Goal: Task Accomplishment & Management: Complete application form

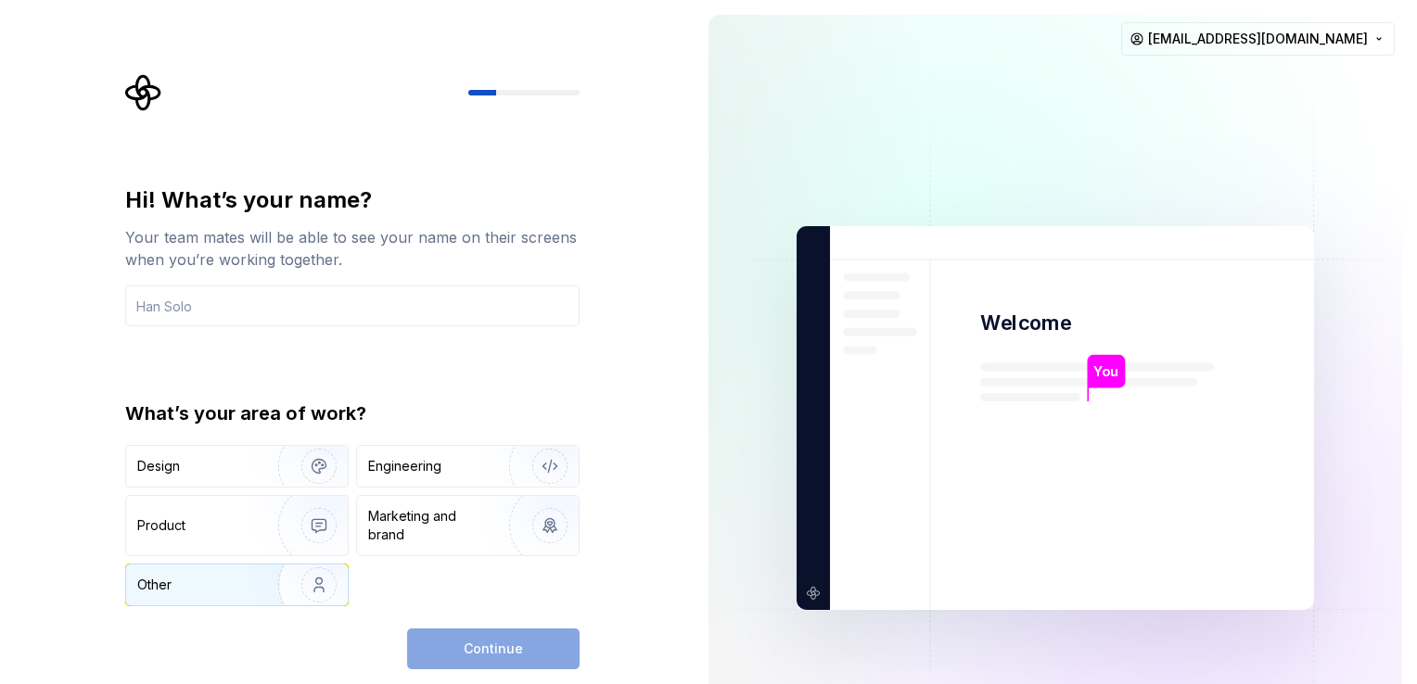
click at [245, 581] on div "Other" at bounding box center [237, 585] width 222 height 41
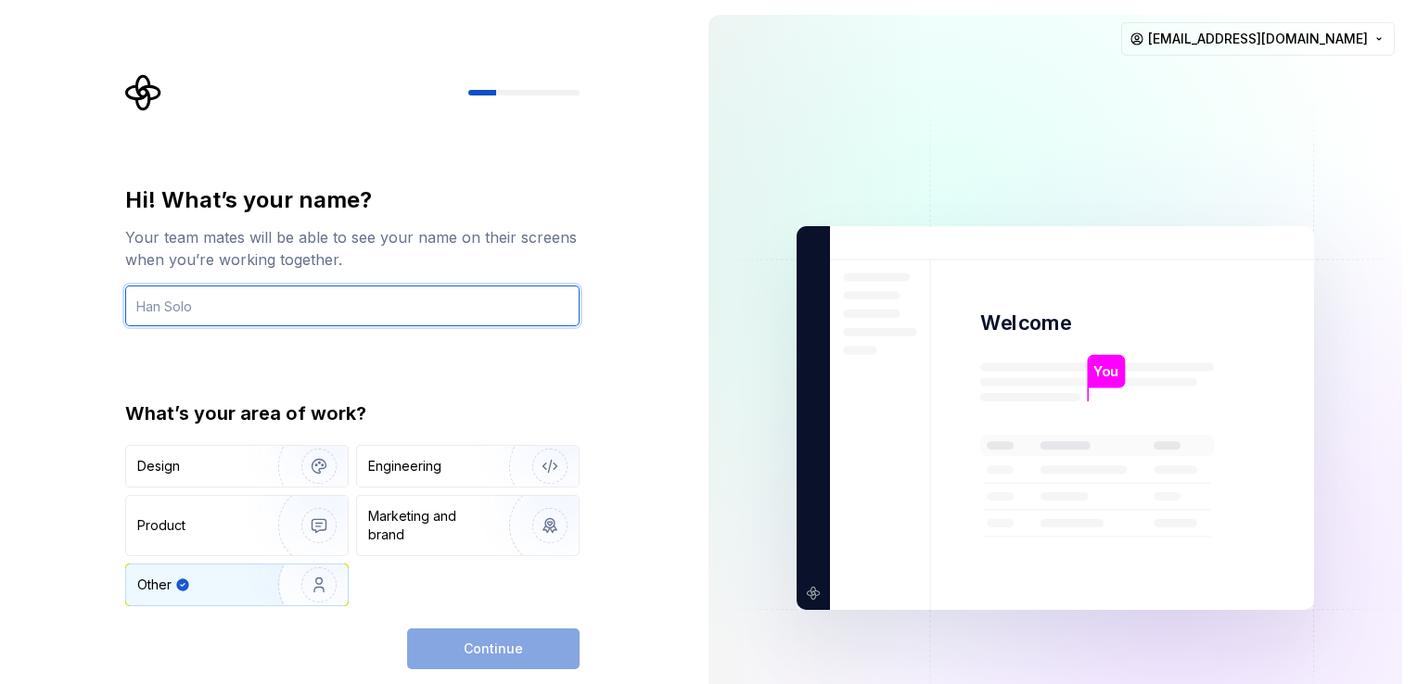
click at [267, 312] on input "text" at bounding box center [352, 306] width 454 height 41
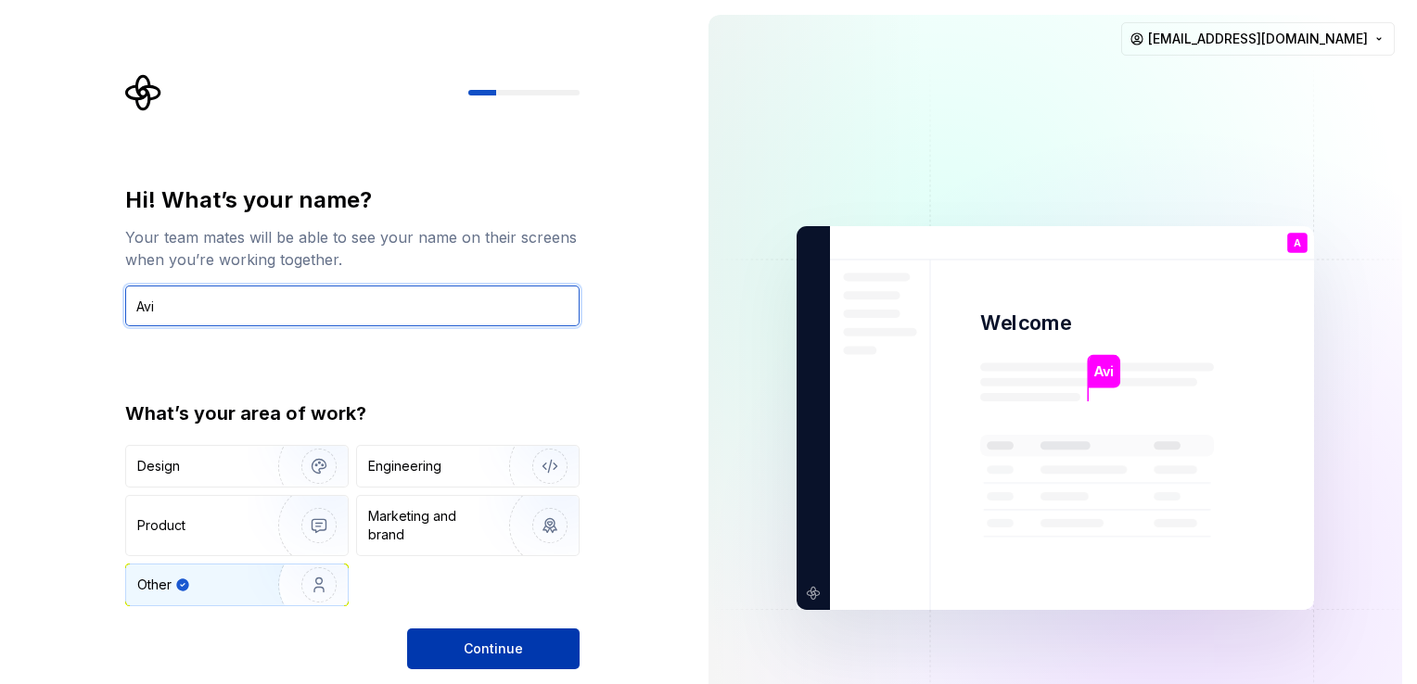
type input "Avi"
click at [516, 637] on button "Continue" at bounding box center [493, 649] width 172 height 41
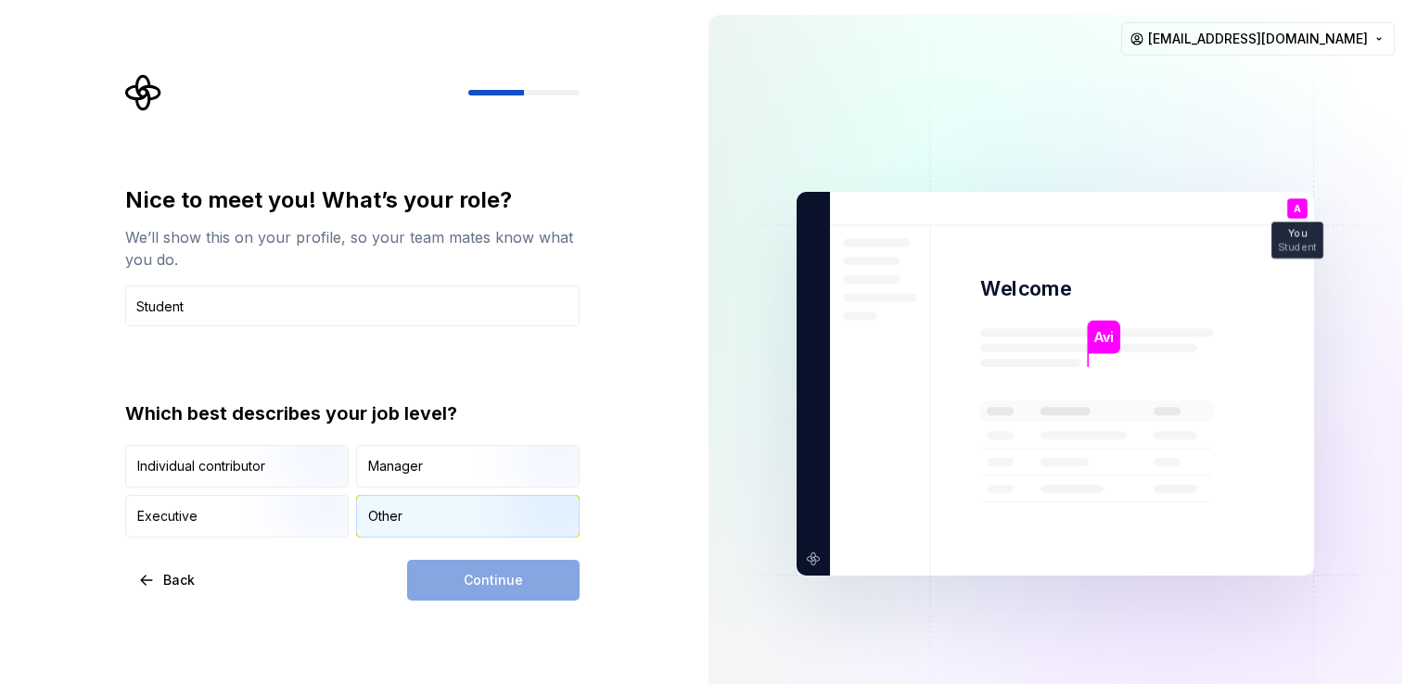
type input "Student"
click at [433, 513] on div "Other" at bounding box center [468, 516] width 222 height 41
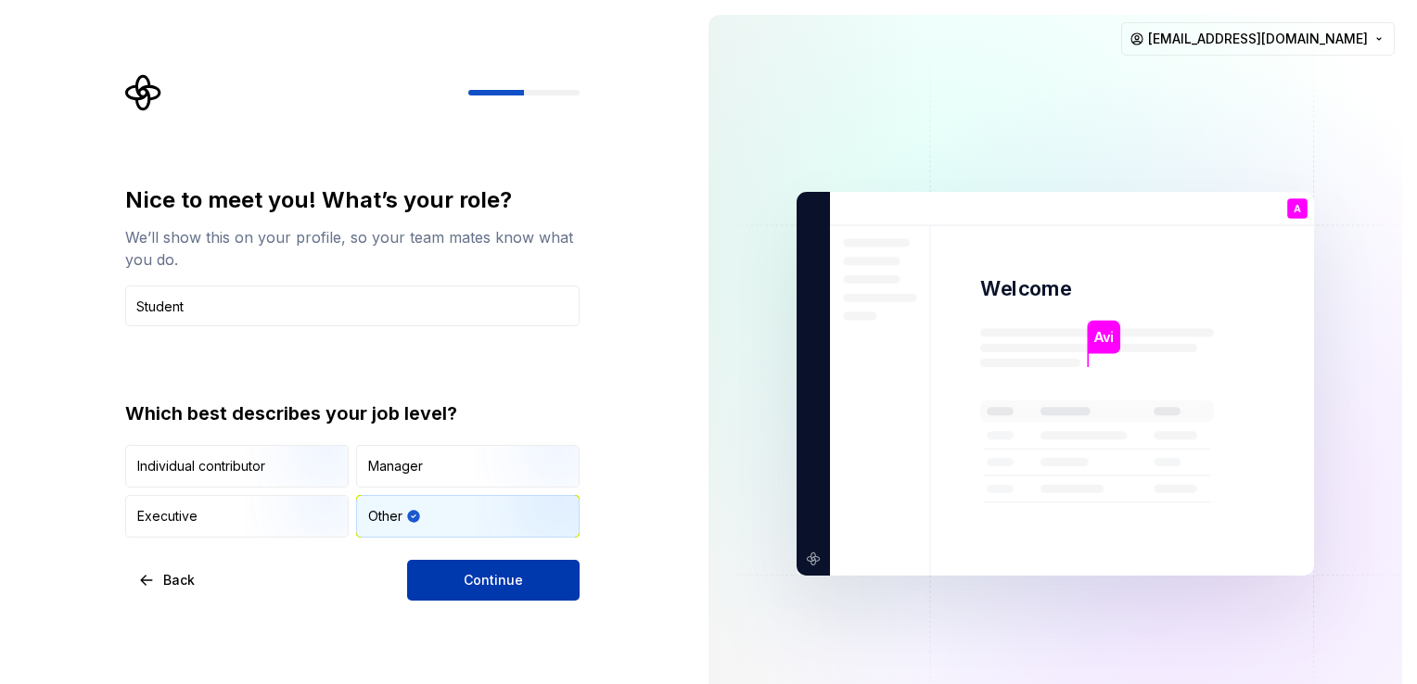
click at [484, 566] on button "Continue" at bounding box center [493, 580] width 172 height 41
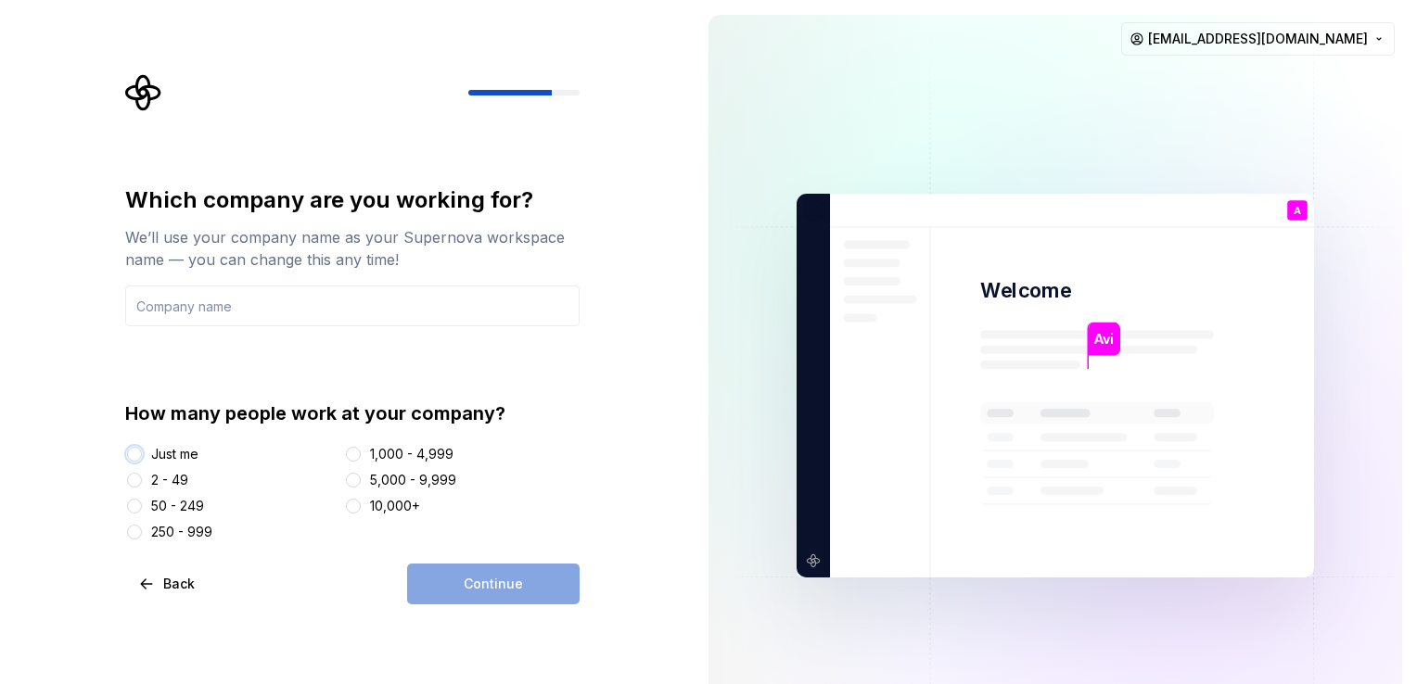
click at [130, 451] on button "Just me" at bounding box center [134, 454] width 15 height 15
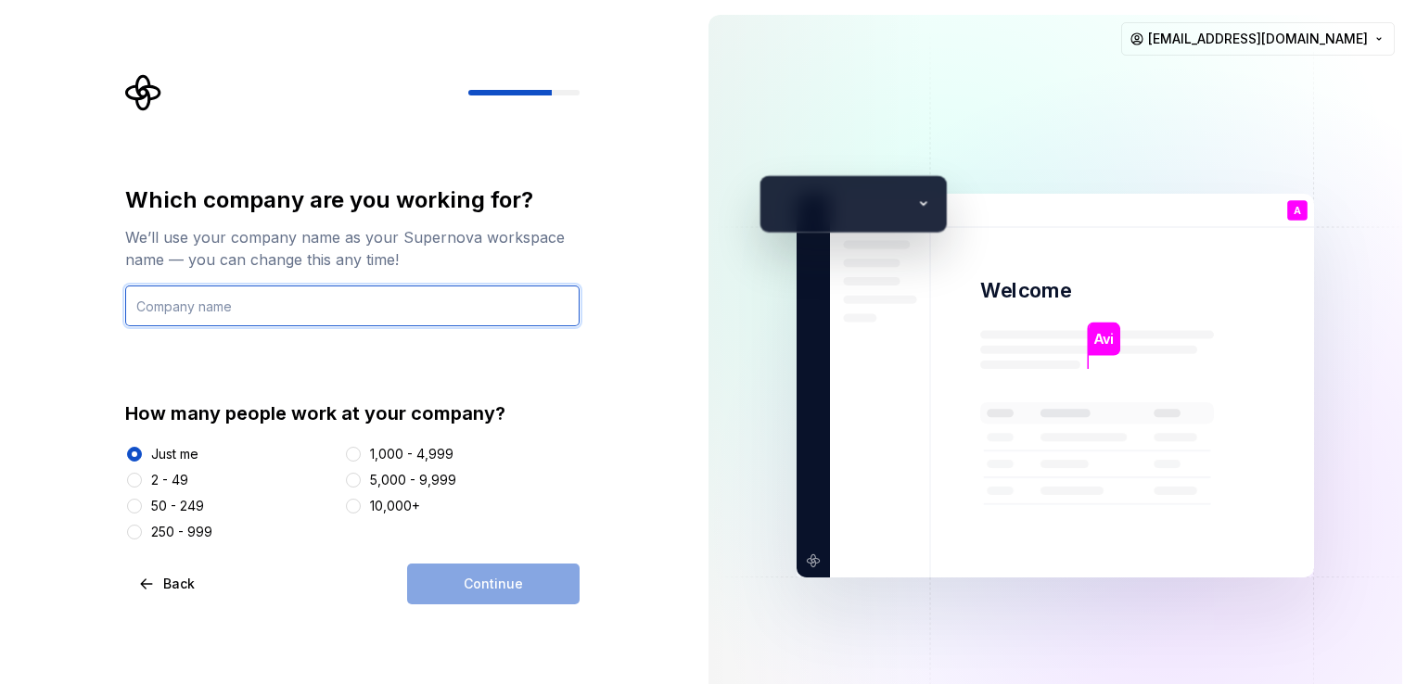
click at [318, 311] on input "text" at bounding box center [352, 306] width 454 height 41
type input "No"
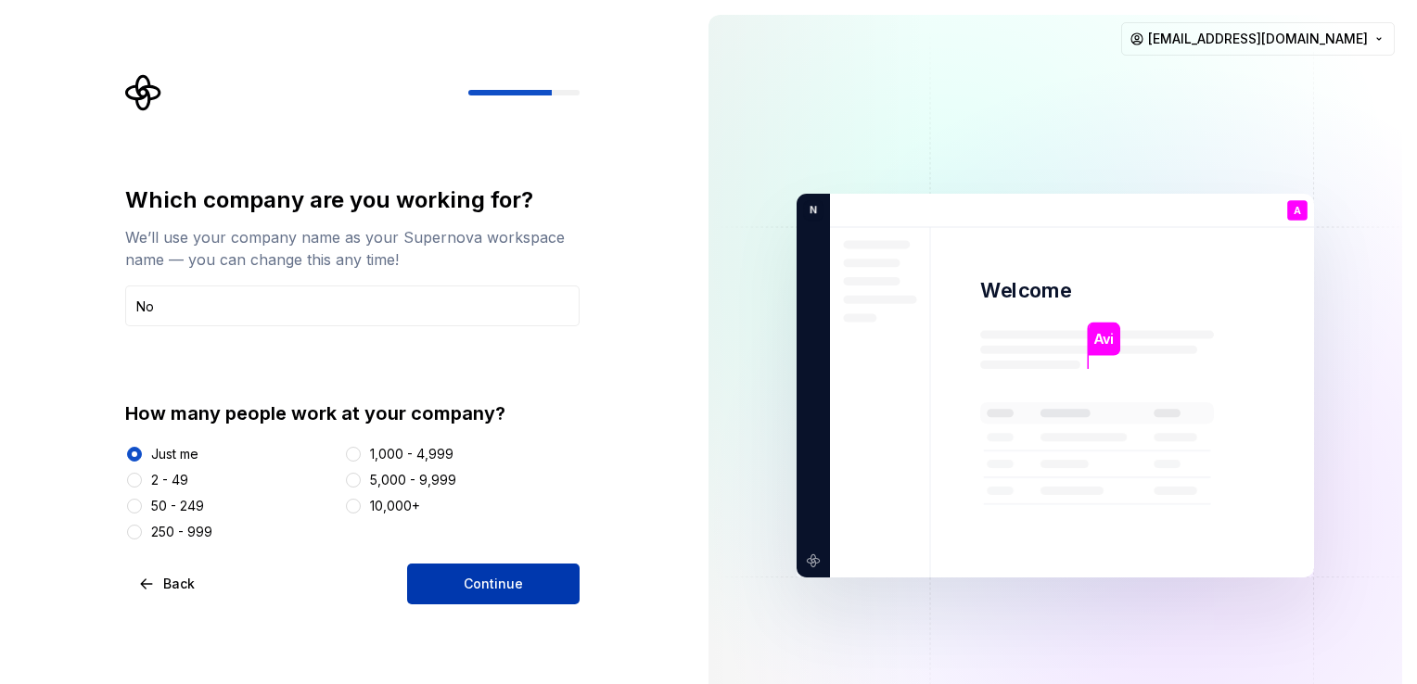
click at [449, 576] on button "Continue" at bounding box center [493, 584] width 172 height 41
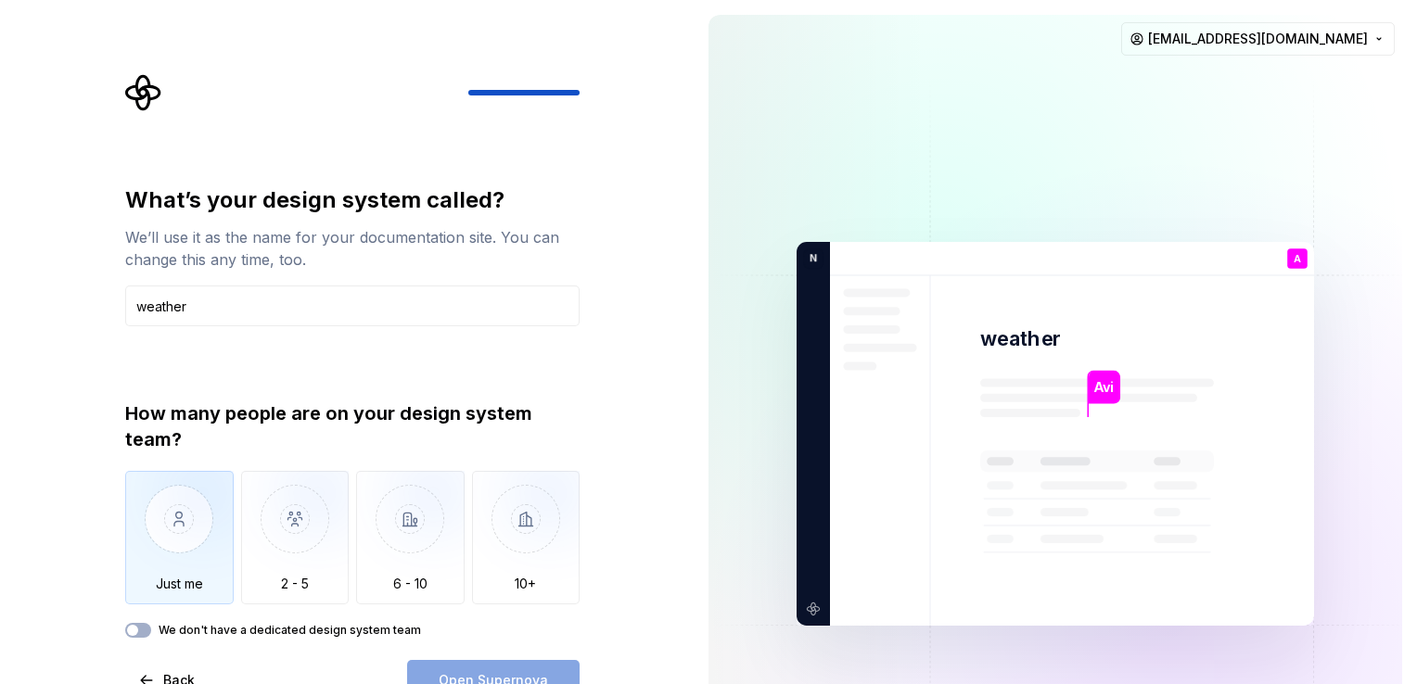
type input "weather"
click at [184, 571] on img "button" at bounding box center [179, 533] width 108 height 124
click at [503, 677] on span "Open Supernova" at bounding box center [493, 680] width 109 height 19
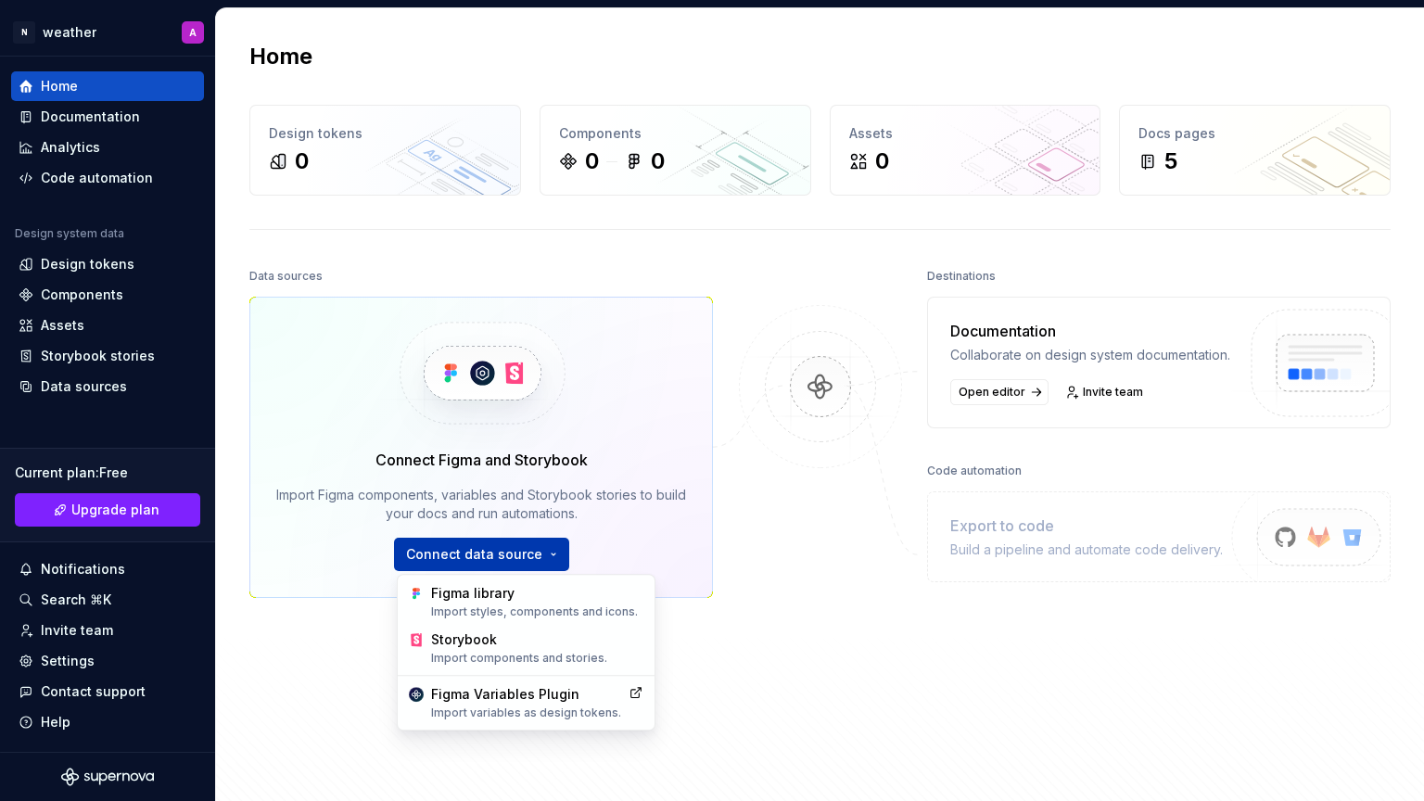
click at [525, 549] on html "N weather A Home Documentation Analytics Code automation Design system data Des…" at bounding box center [712, 400] width 1424 height 801
click at [526, 592] on div "Figma library Import styles, components and icons." at bounding box center [537, 601] width 212 height 35
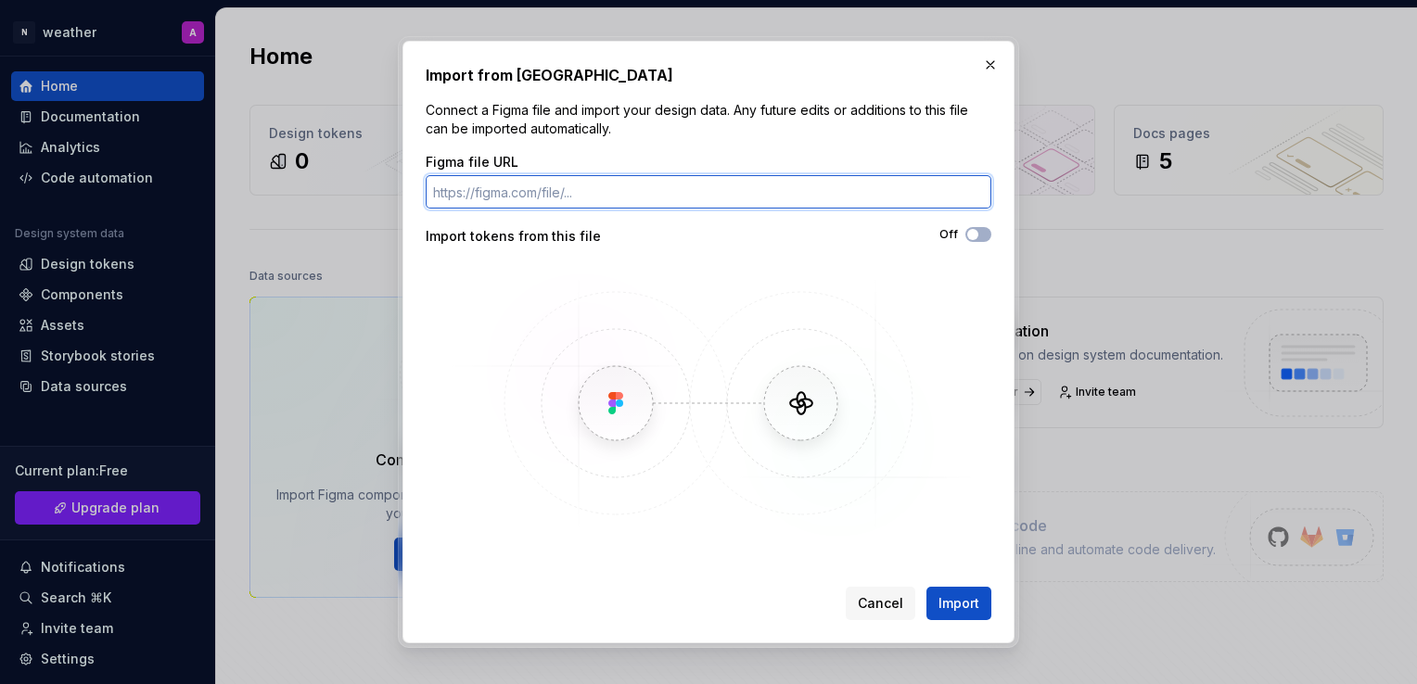
click at [645, 190] on input "Figma file URL" at bounding box center [709, 191] width 566 height 33
paste input "[URL][DOMAIN_NAME]"
type input "[URL][DOMAIN_NAME]"
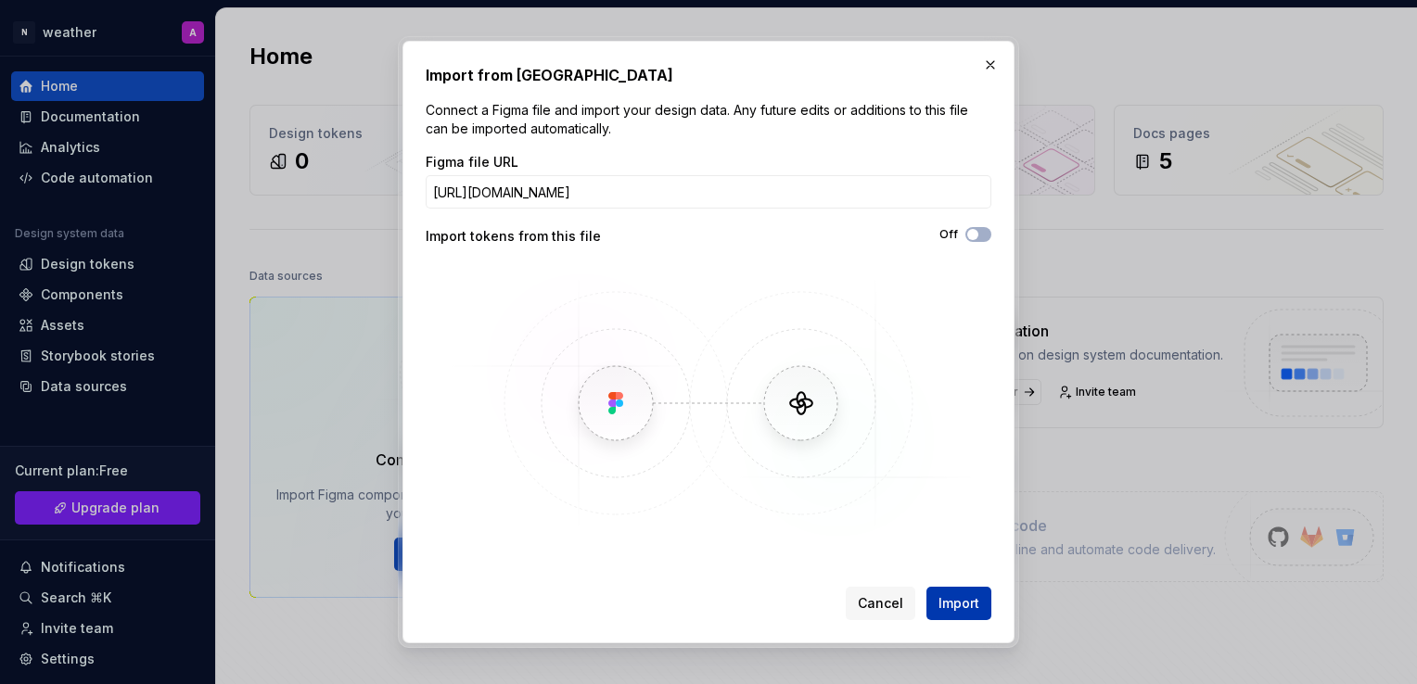
scroll to position [0, 0]
click at [946, 593] on button "Import" at bounding box center [958, 603] width 65 height 33
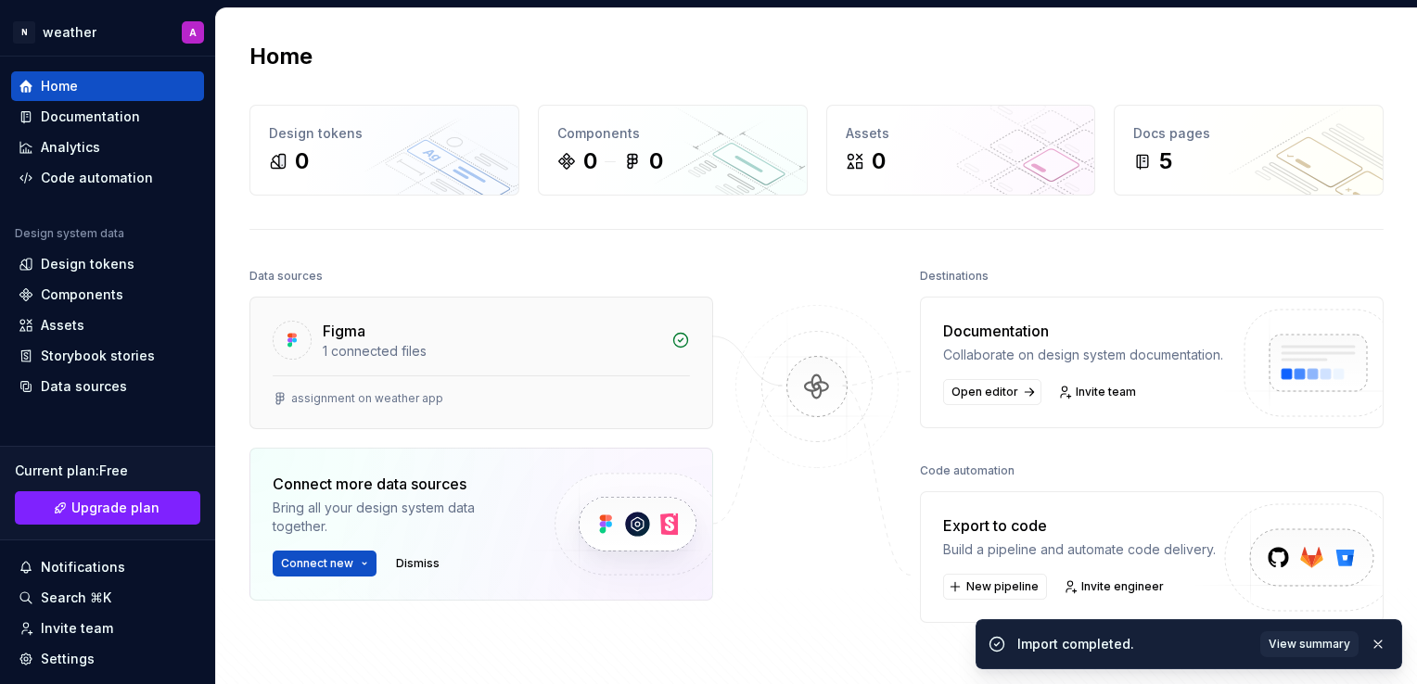
click at [464, 330] on div "Figma" at bounding box center [492, 331] width 338 height 22
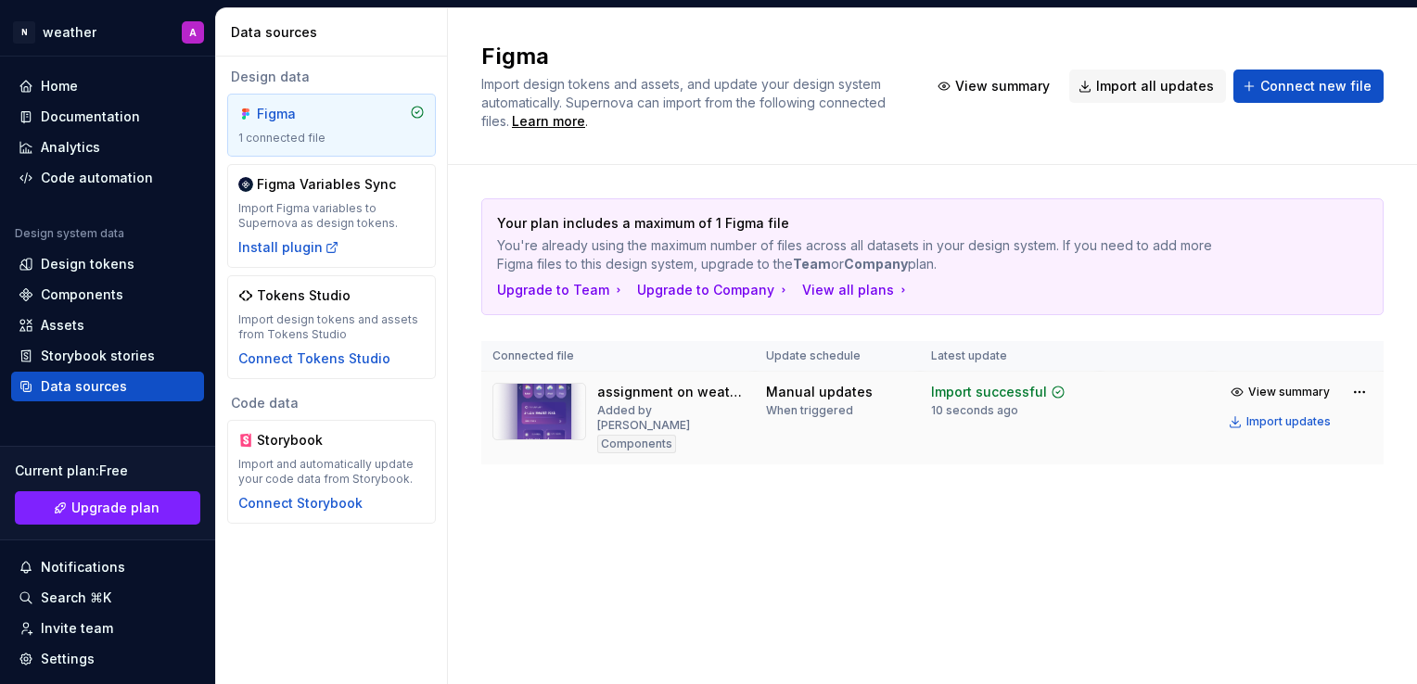
click at [1013, 411] on div "Import successful 10 seconds ago" at bounding box center [998, 400] width 134 height 35
click at [1302, 416] on div "Import updates" at bounding box center [1288, 421] width 84 height 15
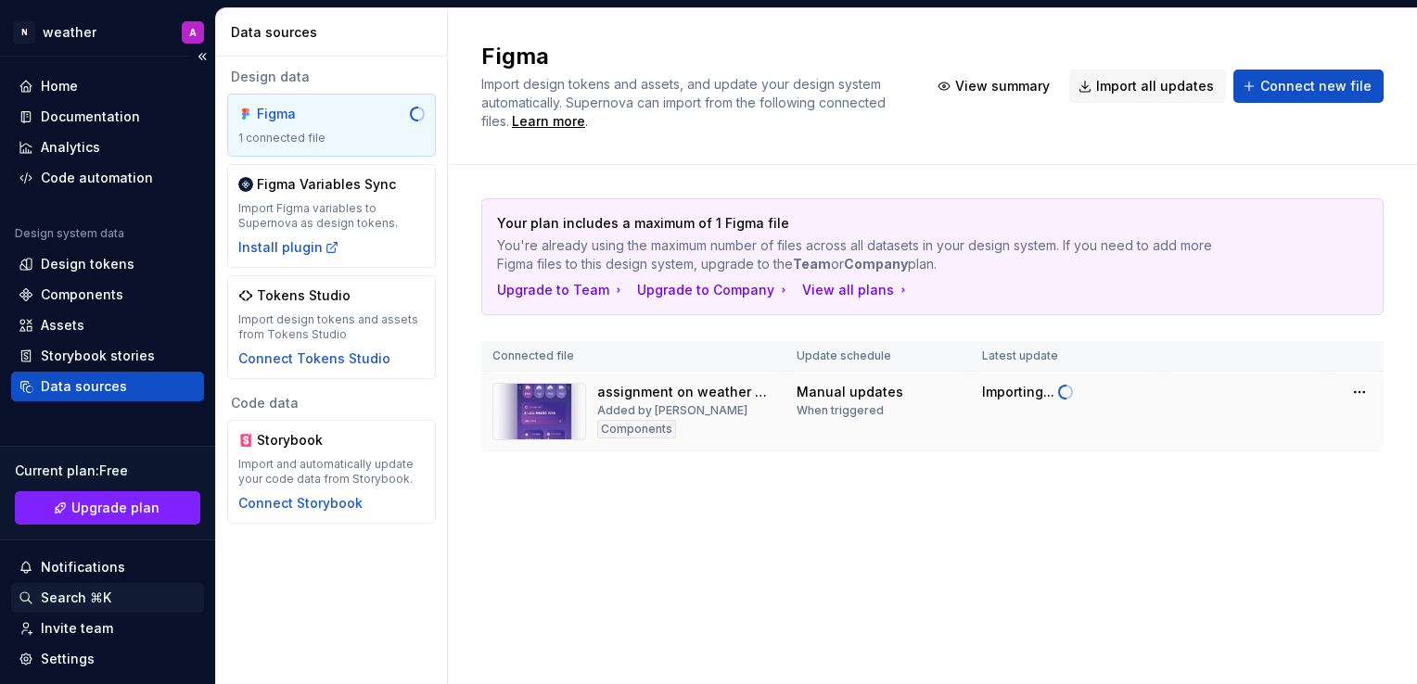
scroll to position [114, 0]
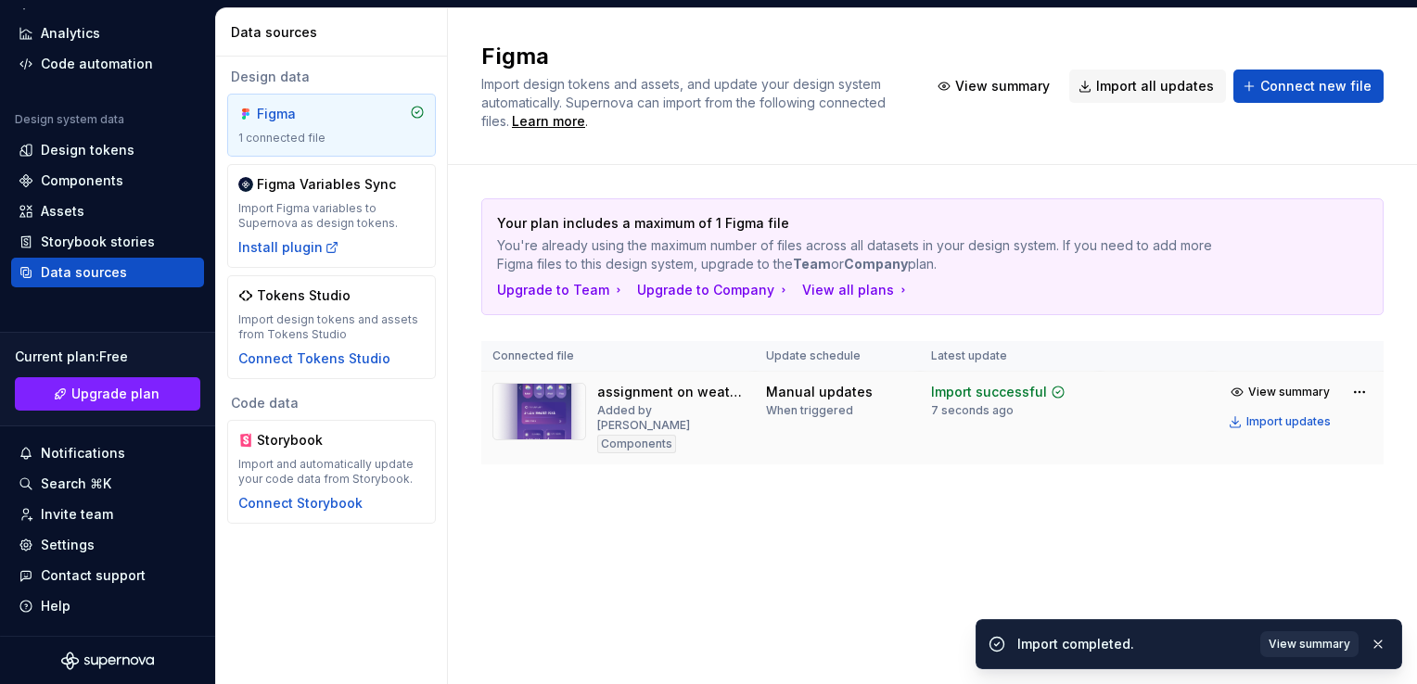
click at [1311, 637] on span "View summary" at bounding box center [1310, 644] width 82 height 15
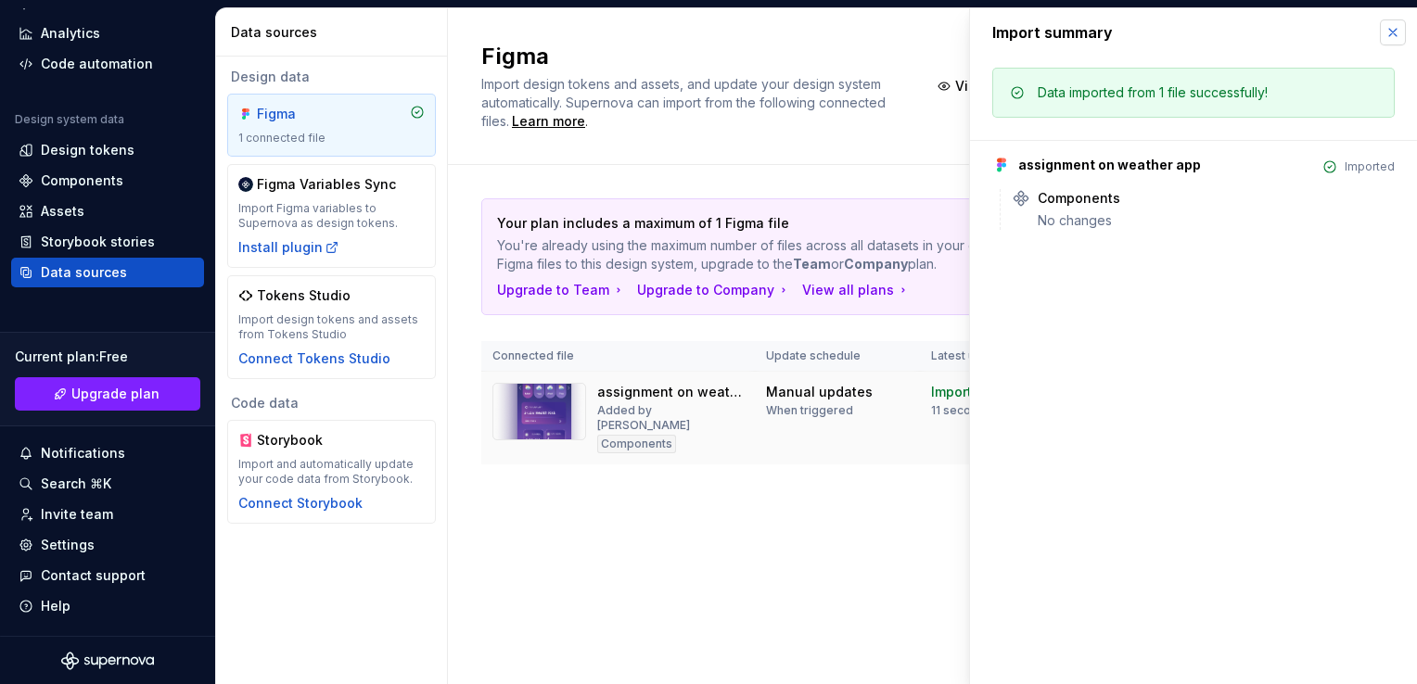
click at [1385, 31] on button "button" at bounding box center [1393, 32] width 26 height 26
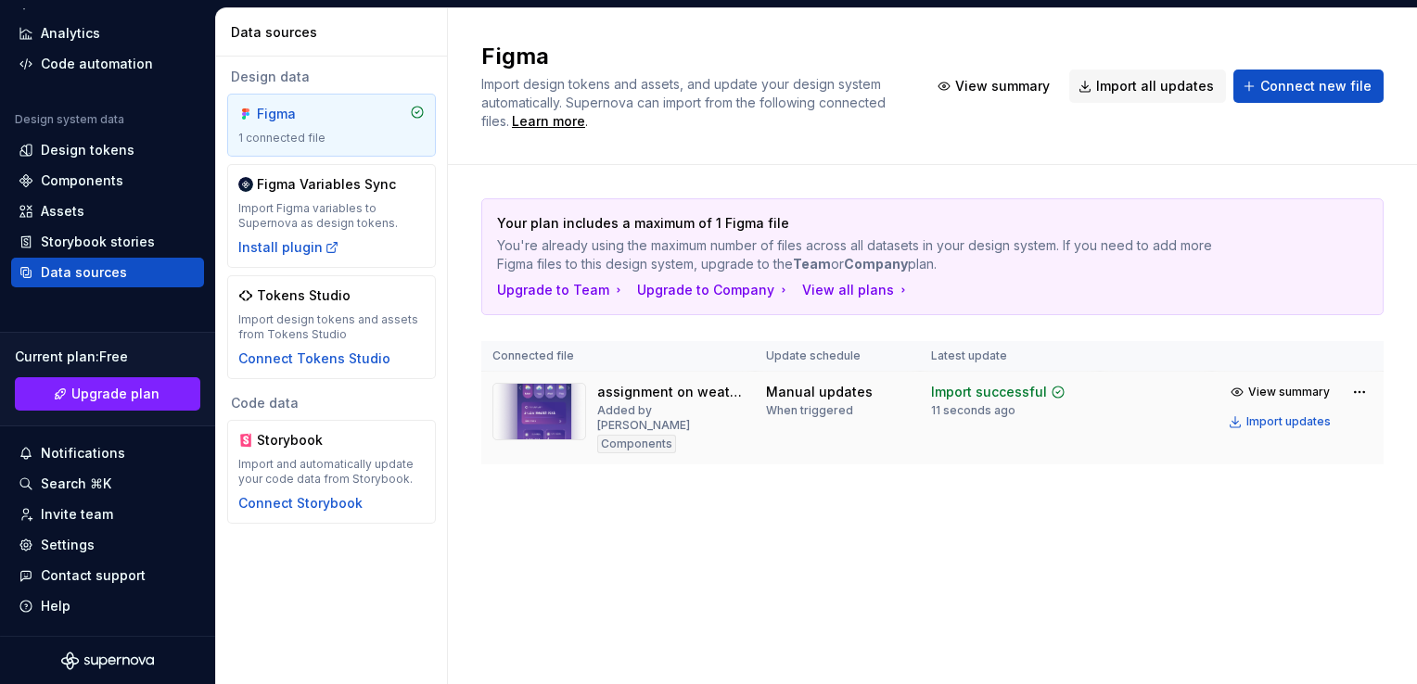
click at [809, 434] on td "Manual updates When triggered" at bounding box center [837, 419] width 165 height 94
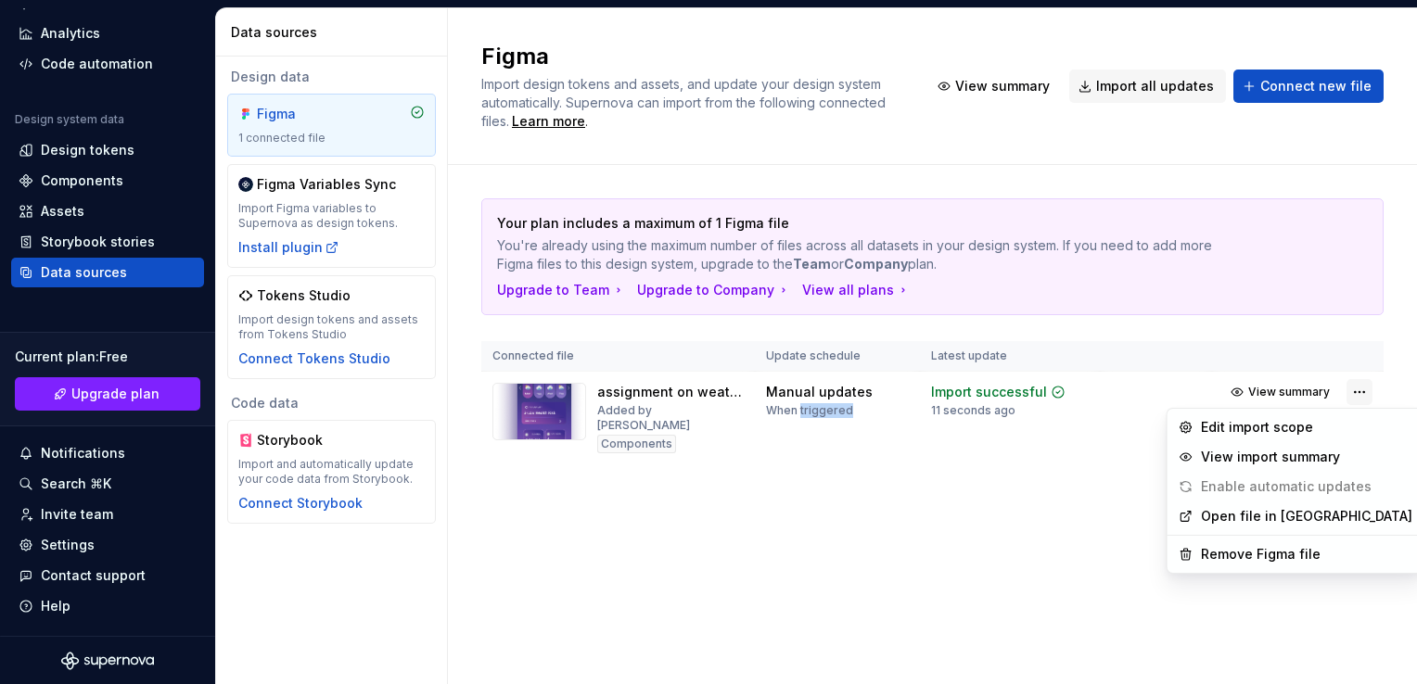
click at [1358, 391] on html "N weather A Home Documentation Analytics Code automation Design system data Des…" at bounding box center [708, 342] width 1417 height 684
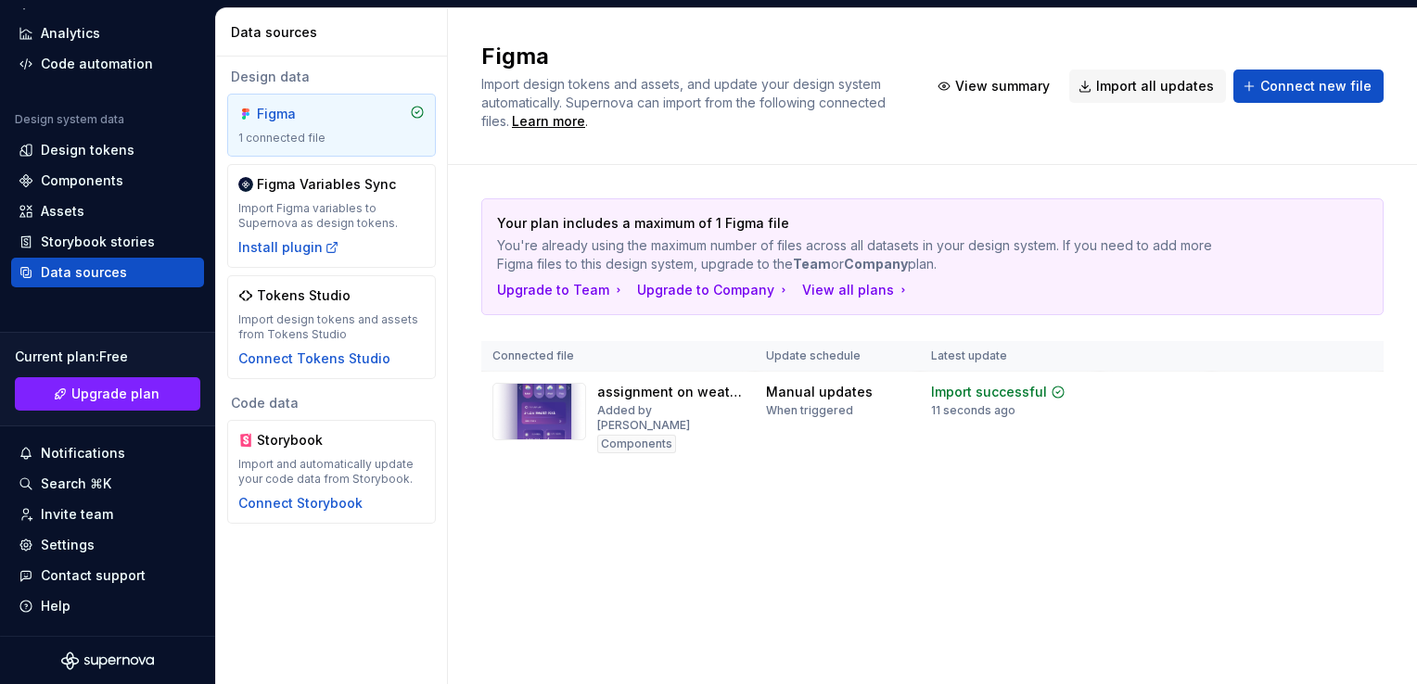
click at [1038, 546] on html "N weather A Home Documentation Analytics Code automation Design system data Des…" at bounding box center [708, 342] width 1417 height 684
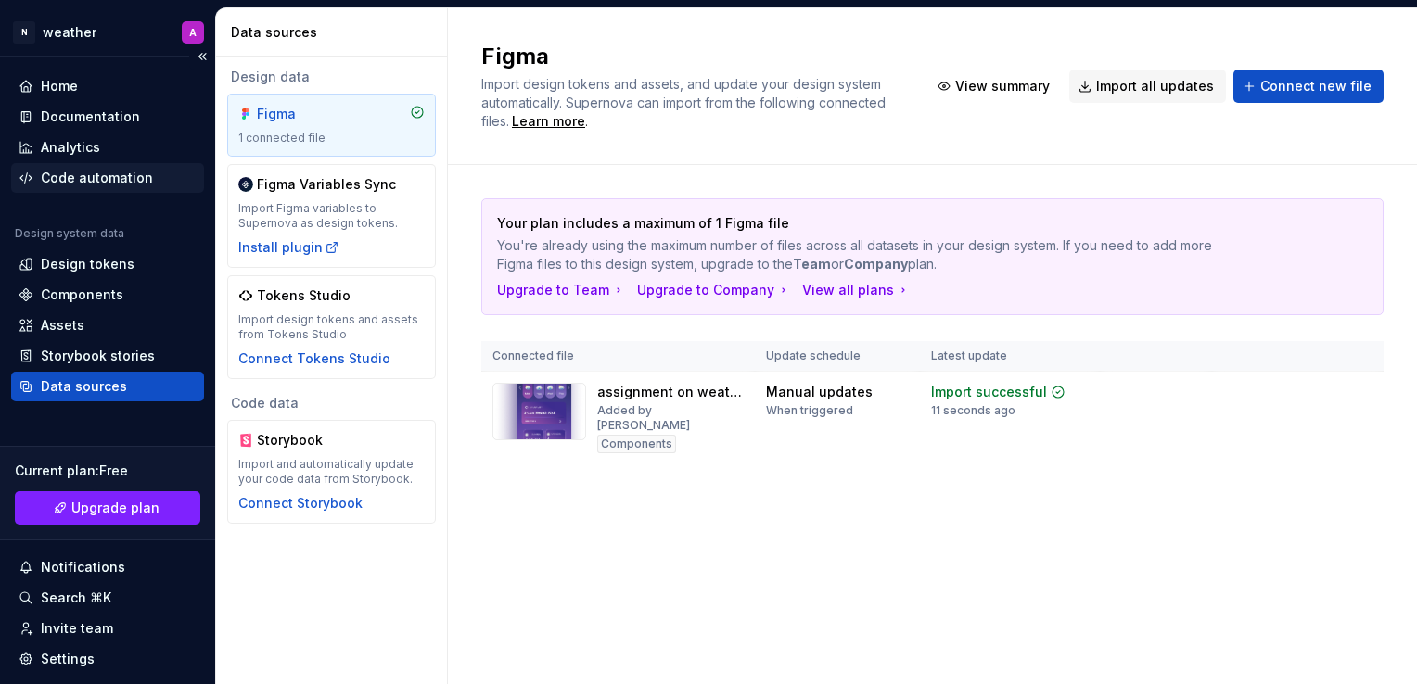
click at [93, 174] on div "Code automation" at bounding box center [97, 178] width 112 height 19
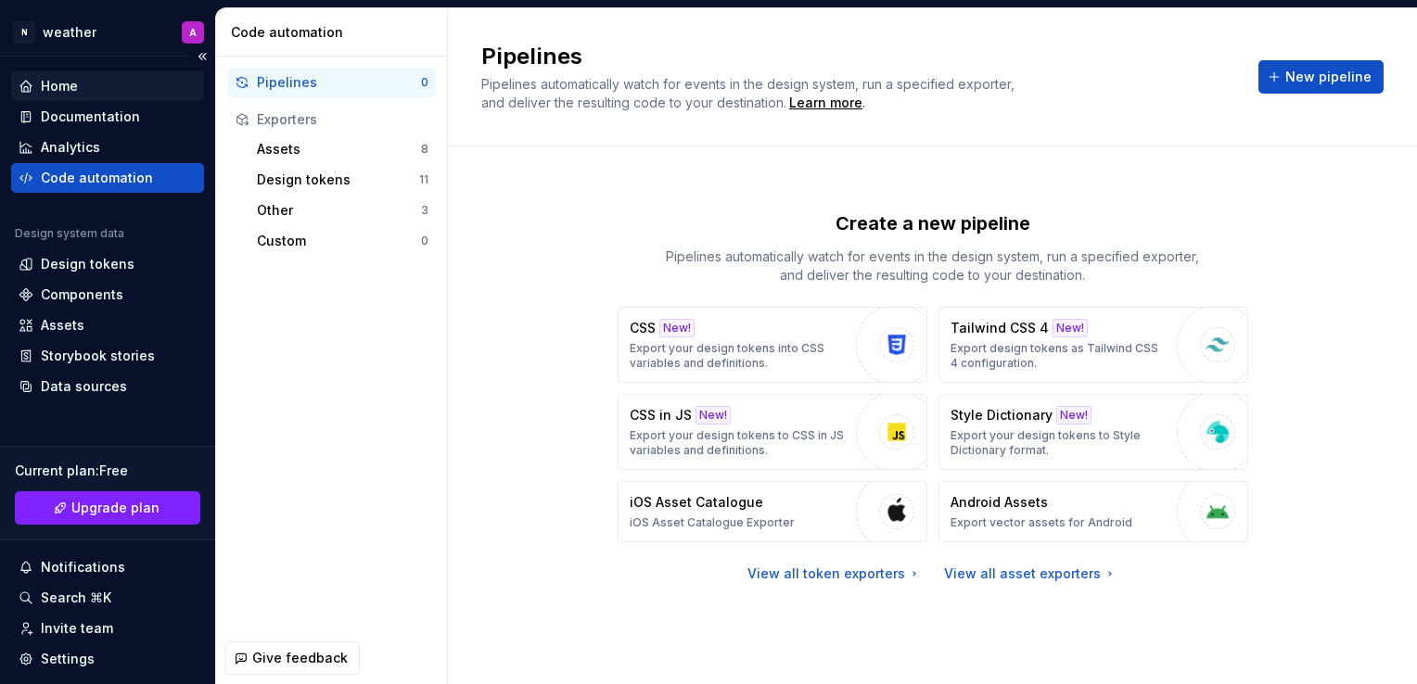
click at [83, 87] on div "Home" at bounding box center [108, 86] width 178 height 19
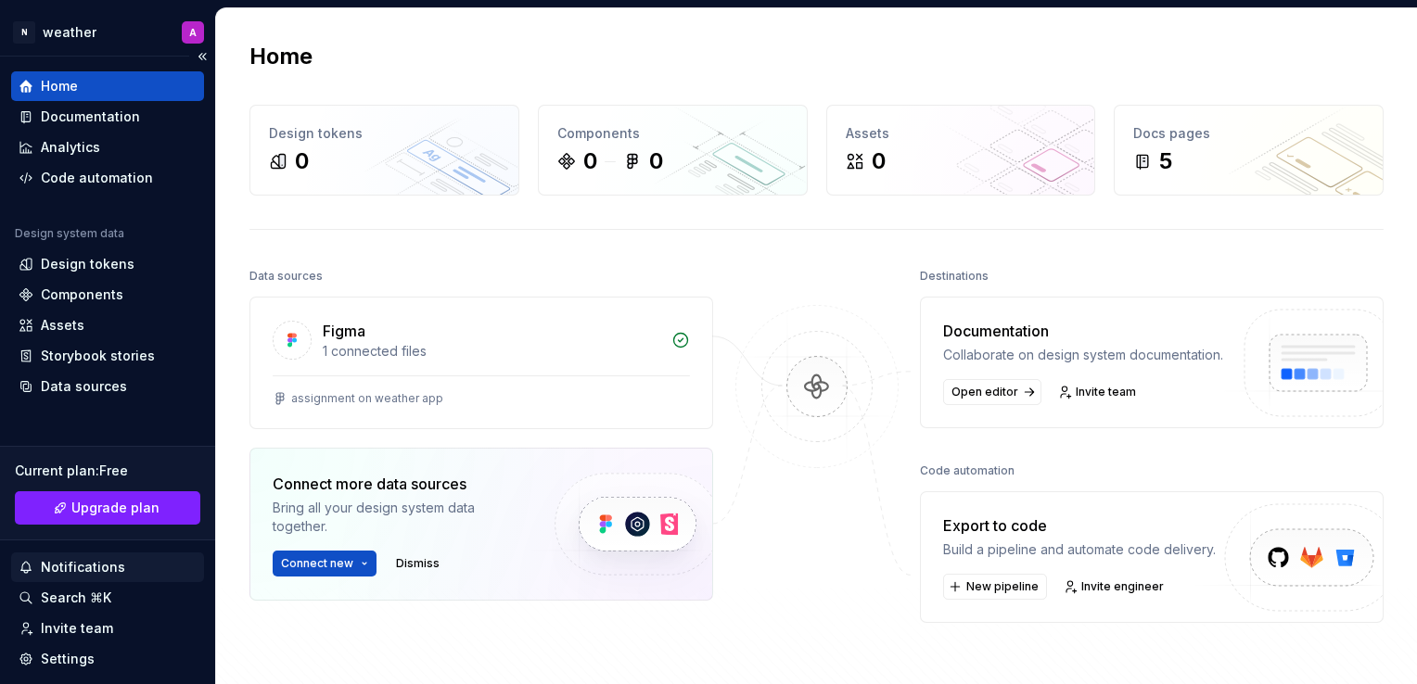
scroll to position [114, 0]
